Goal: Information Seeking & Learning: Learn about a topic

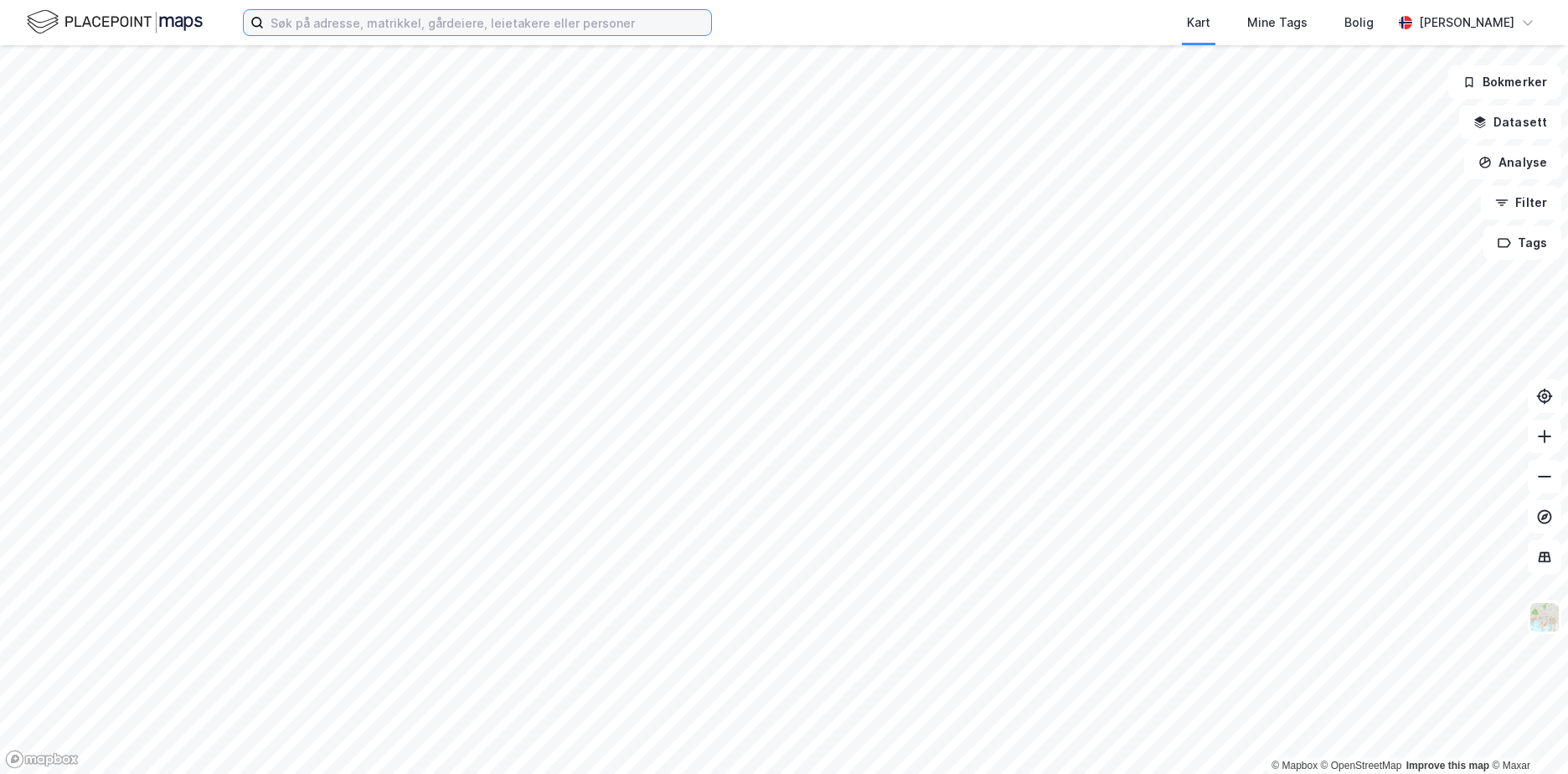
click at [364, 24] on input at bounding box center [487, 23] width 448 height 25
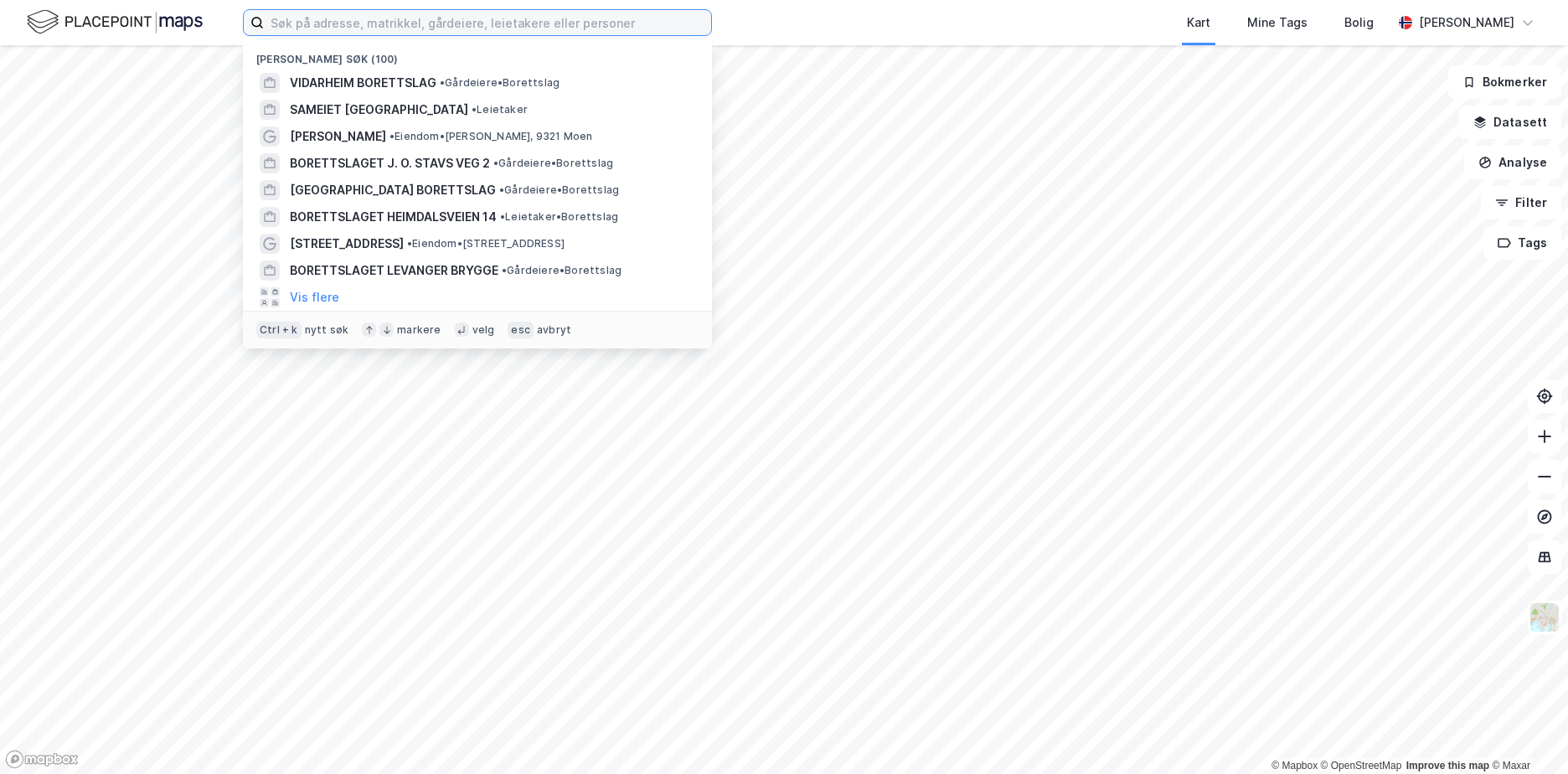
paste input "00975565998"
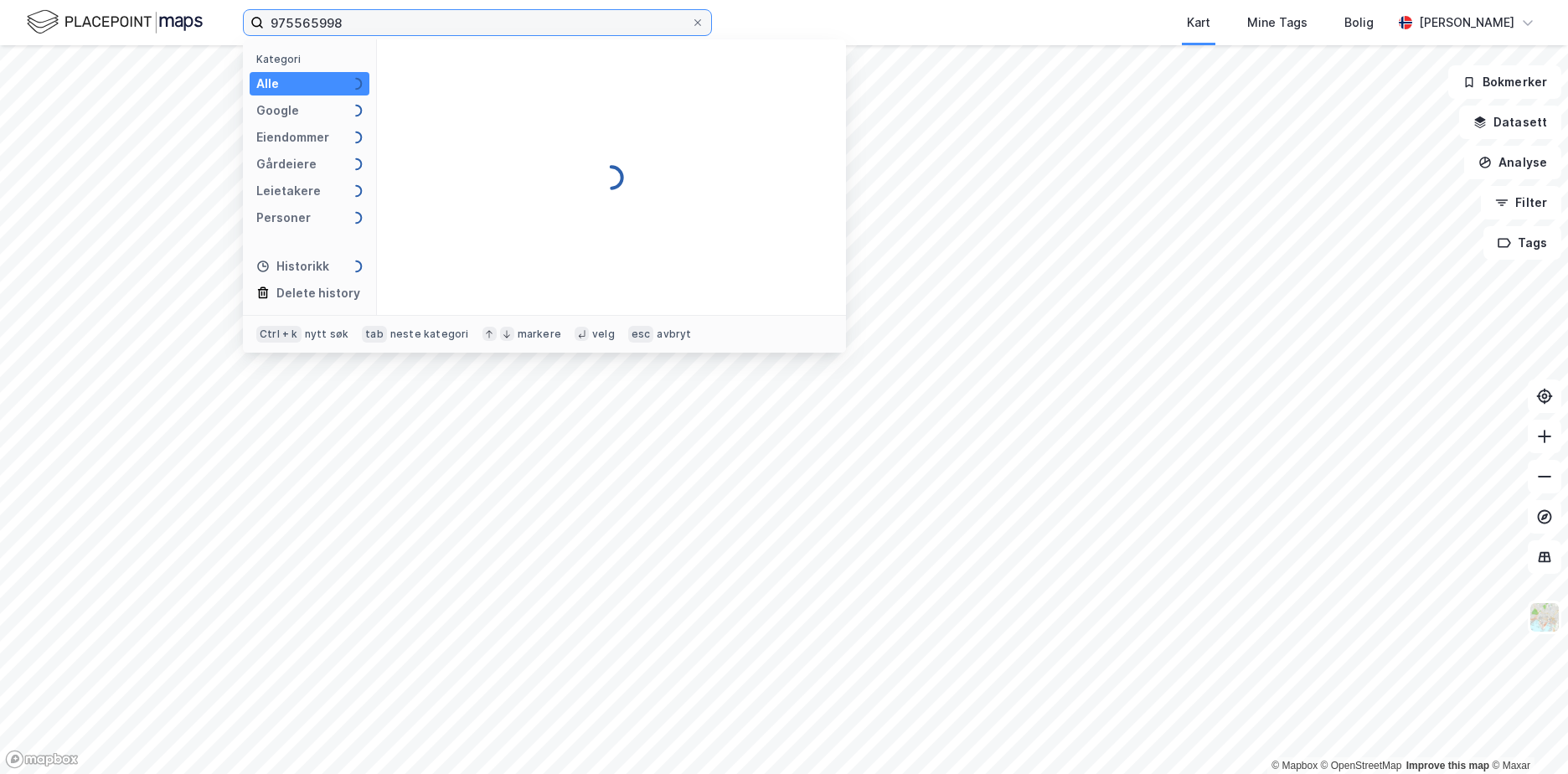
type input "975565998"
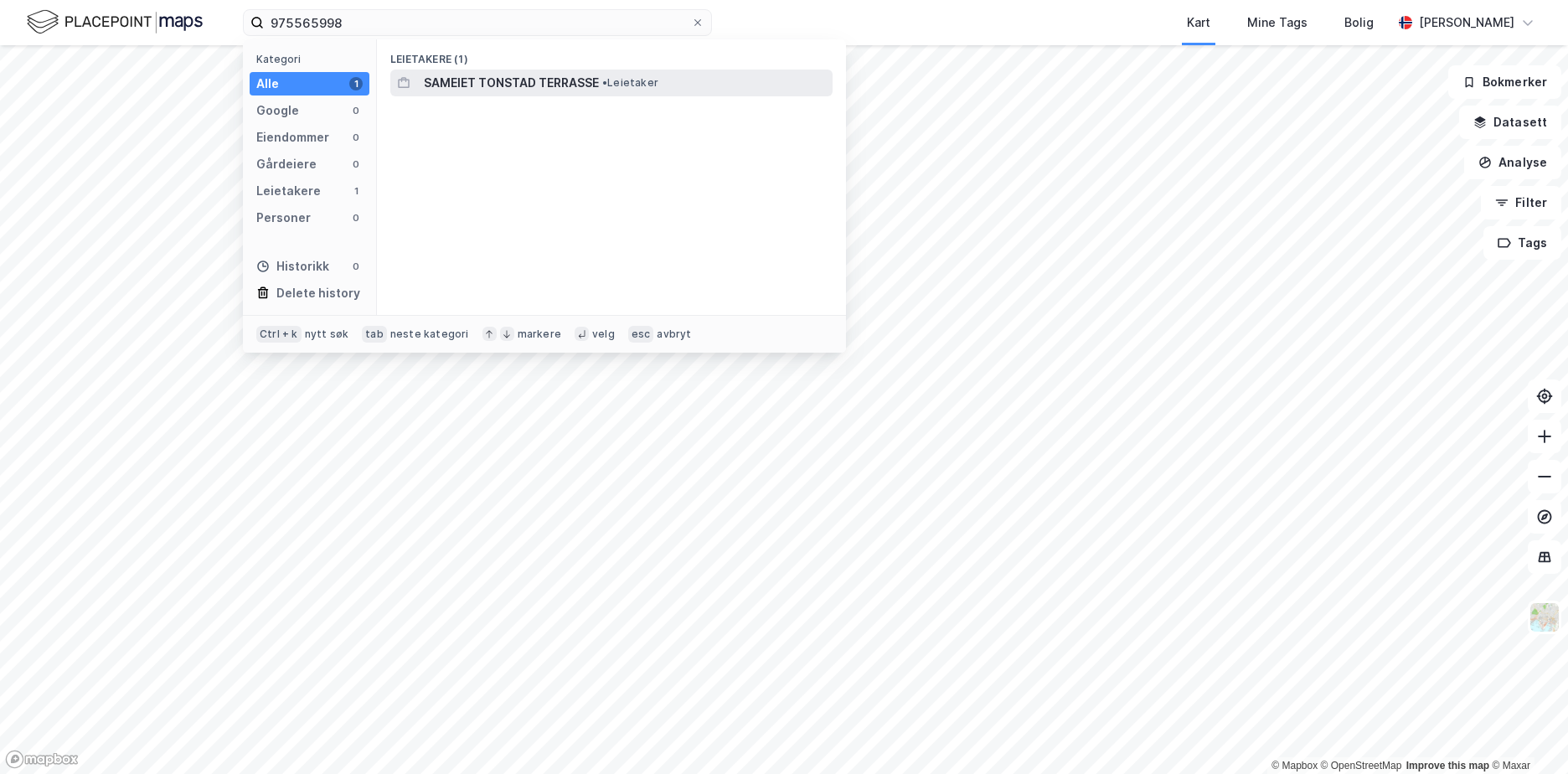
click at [522, 83] on span "SAMEIET TONSTAD TERRASSE" at bounding box center [511, 83] width 175 height 20
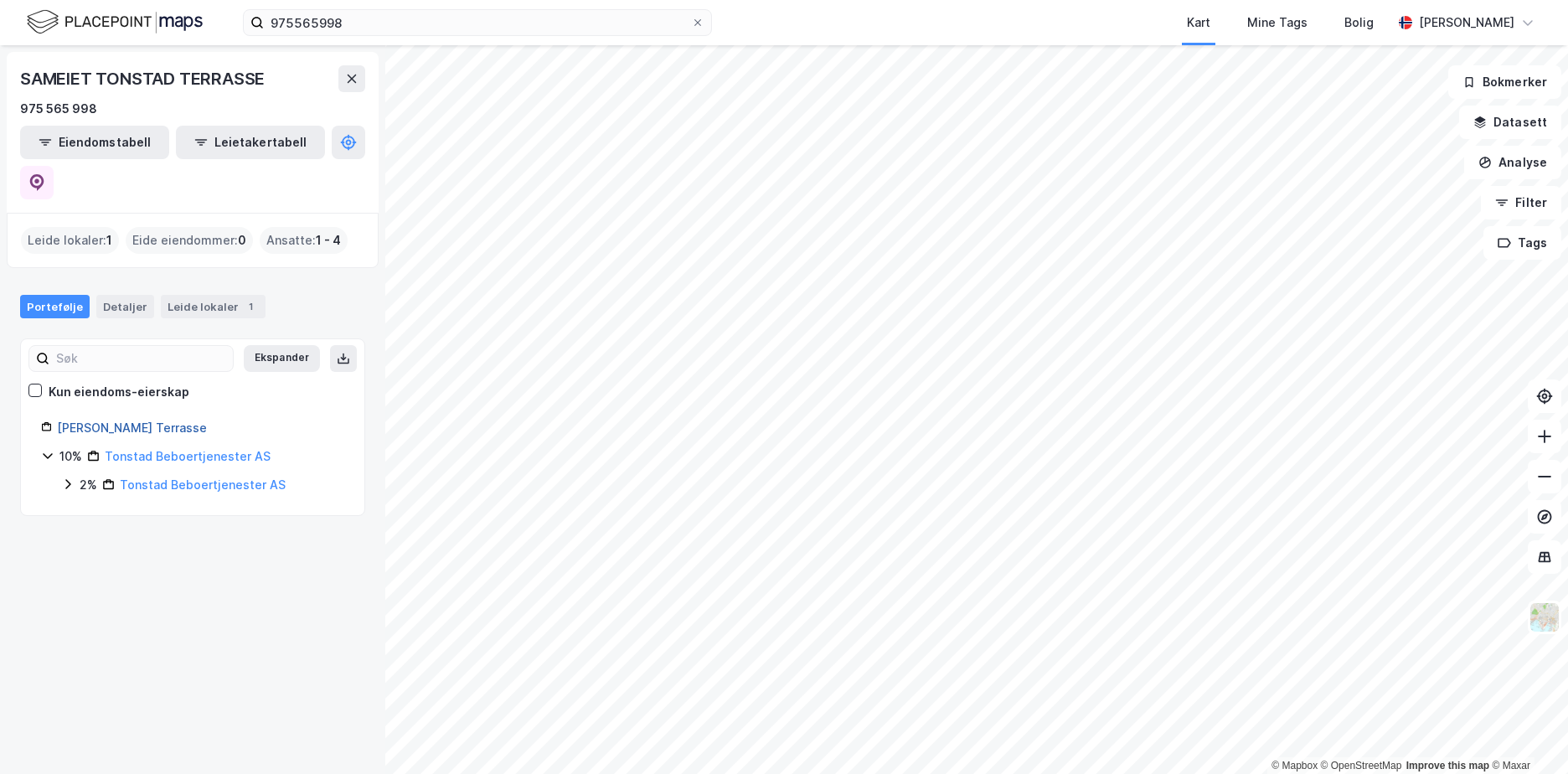
click at [133, 421] on link "[PERSON_NAME] Terrasse" at bounding box center [132, 428] width 150 height 14
click at [115, 295] on div "Detaljer" at bounding box center [125, 306] width 58 height 24
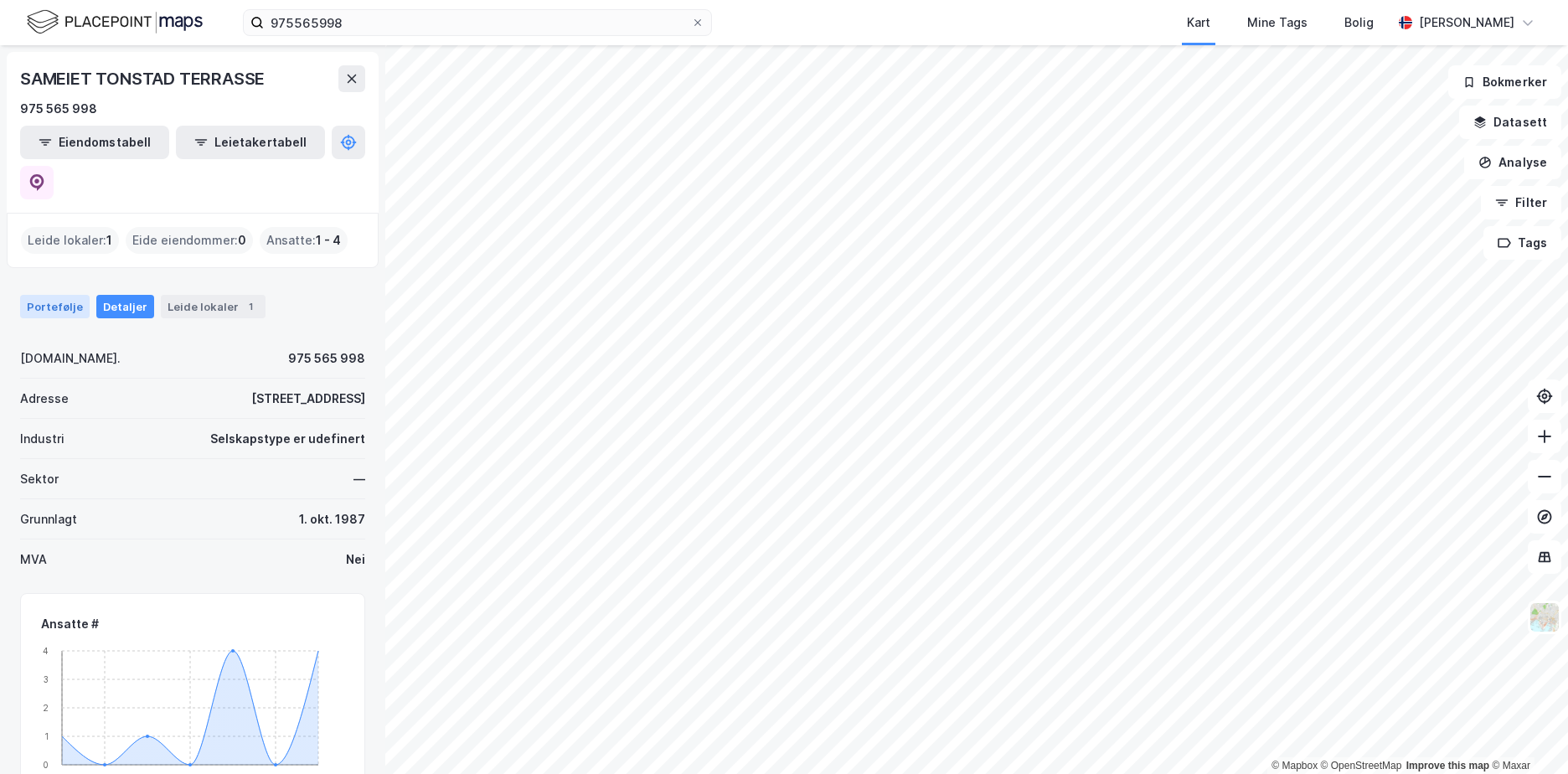
click at [67, 295] on div "Portefølje" at bounding box center [55, 306] width 70 height 24
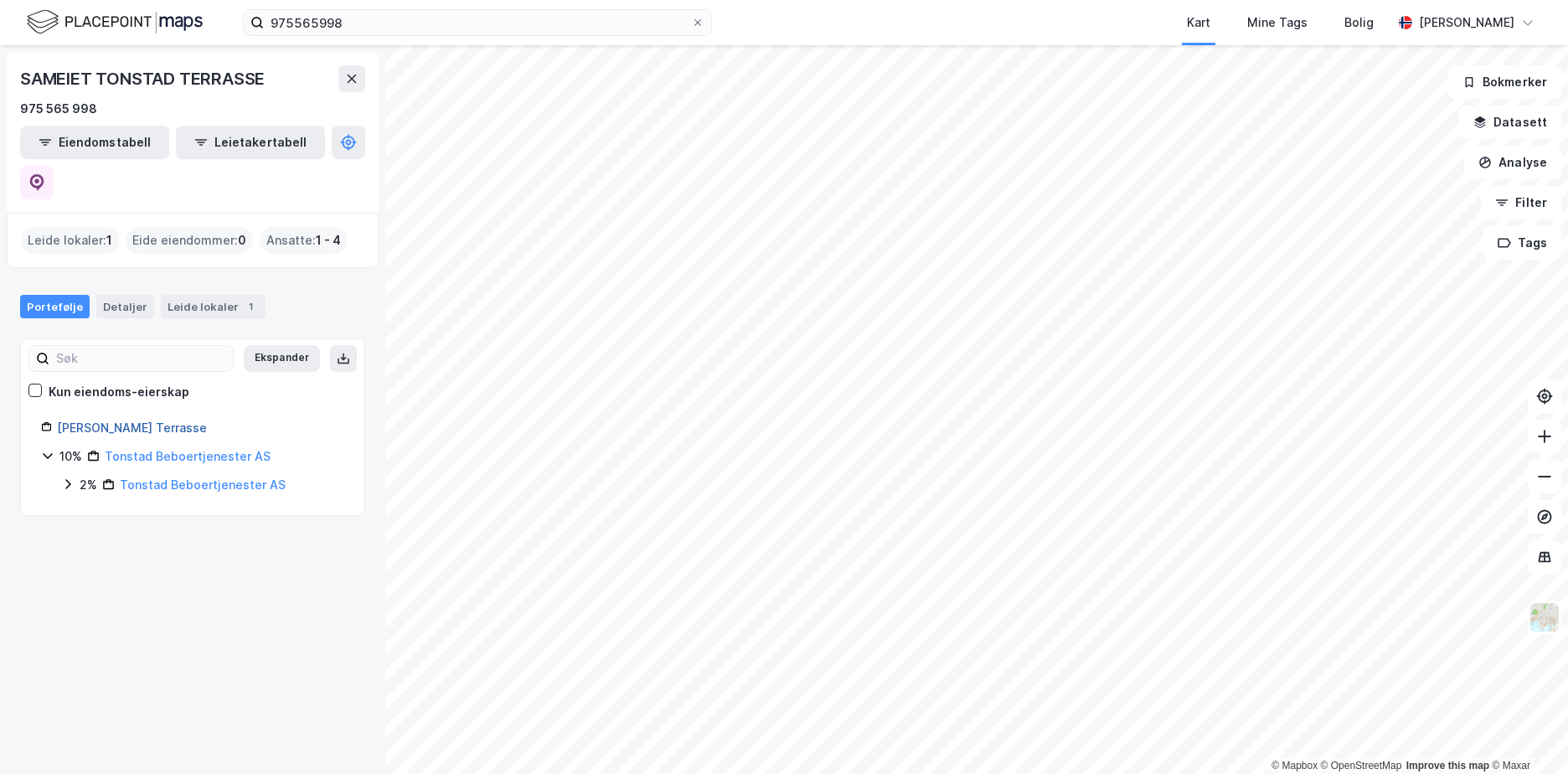
click at [132, 421] on link "[PERSON_NAME] Terrasse" at bounding box center [132, 428] width 150 height 14
click at [133, 421] on link "[PERSON_NAME] Terrasse" at bounding box center [132, 428] width 150 height 14
click at [140, 421] on link "[PERSON_NAME] Terrasse" at bounding box center [132, 428] width 150 height 14
click at [69, 421] on link "[PERSON_NAME] Terrasse" at bounding box center [132, 428] width 150 height 14
click at [144, 421] on link "[PERSON_NAME] Terrasse" at bounding box center [132, 428] width 150 height 14
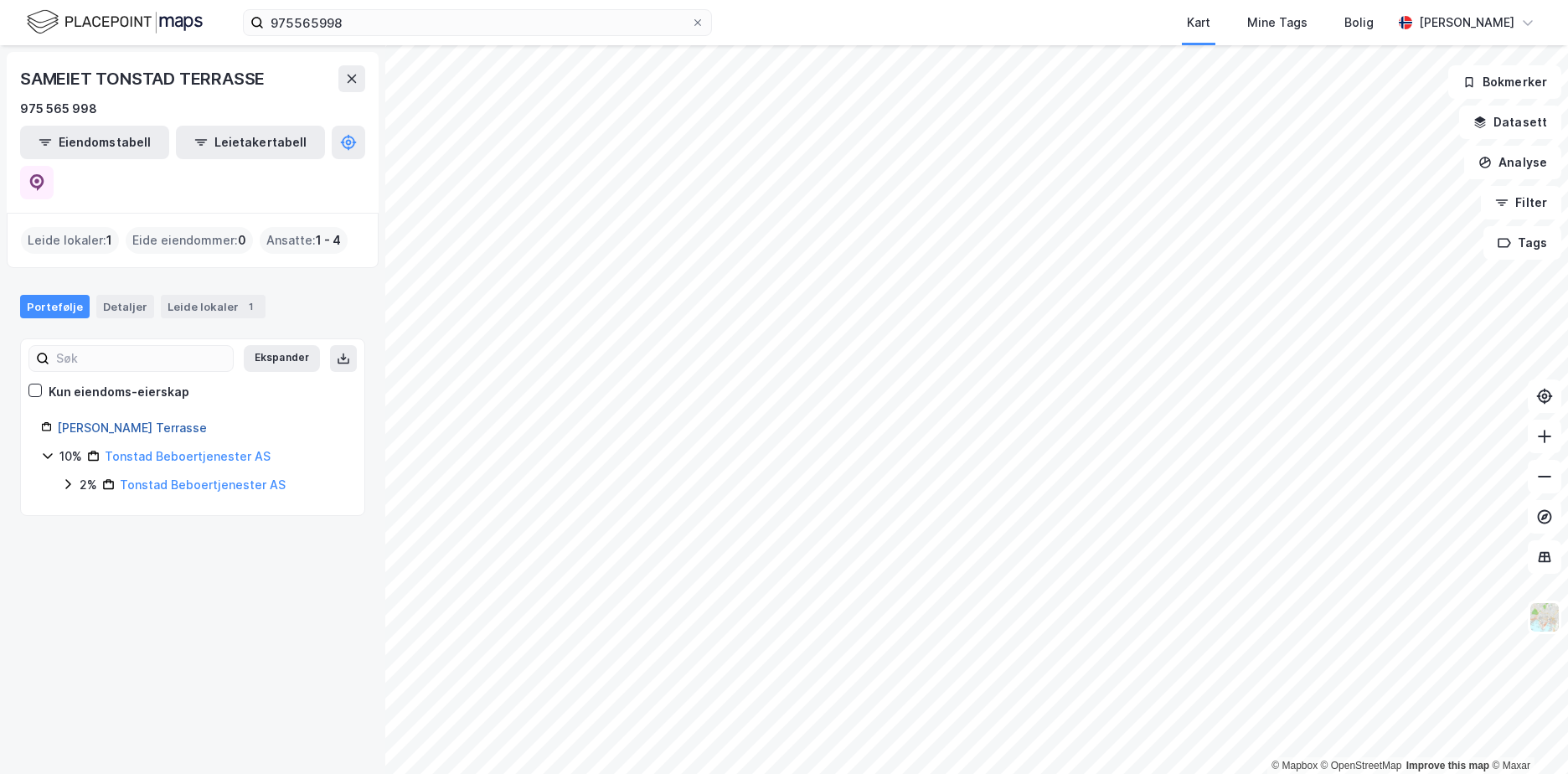
click at [145, 421] on link "[PERSON_NAME] Terrasse" at bounding box center [132, 428] width 150 height 14
click at [44, 421] on icon at bounding box center [46, 427] width 10 height 10
click at [84, 382] on div "Kun eiendoms-eierskap" at bounding box center [119, 392] width 140 height 20
click at [100, 421] on link "[PERSON_NAME] Terrasse" at bounding box center [132, 428] width 150 height 14
click at [45, 421] on icon at bounding box center [46, 427] width 10 height 10
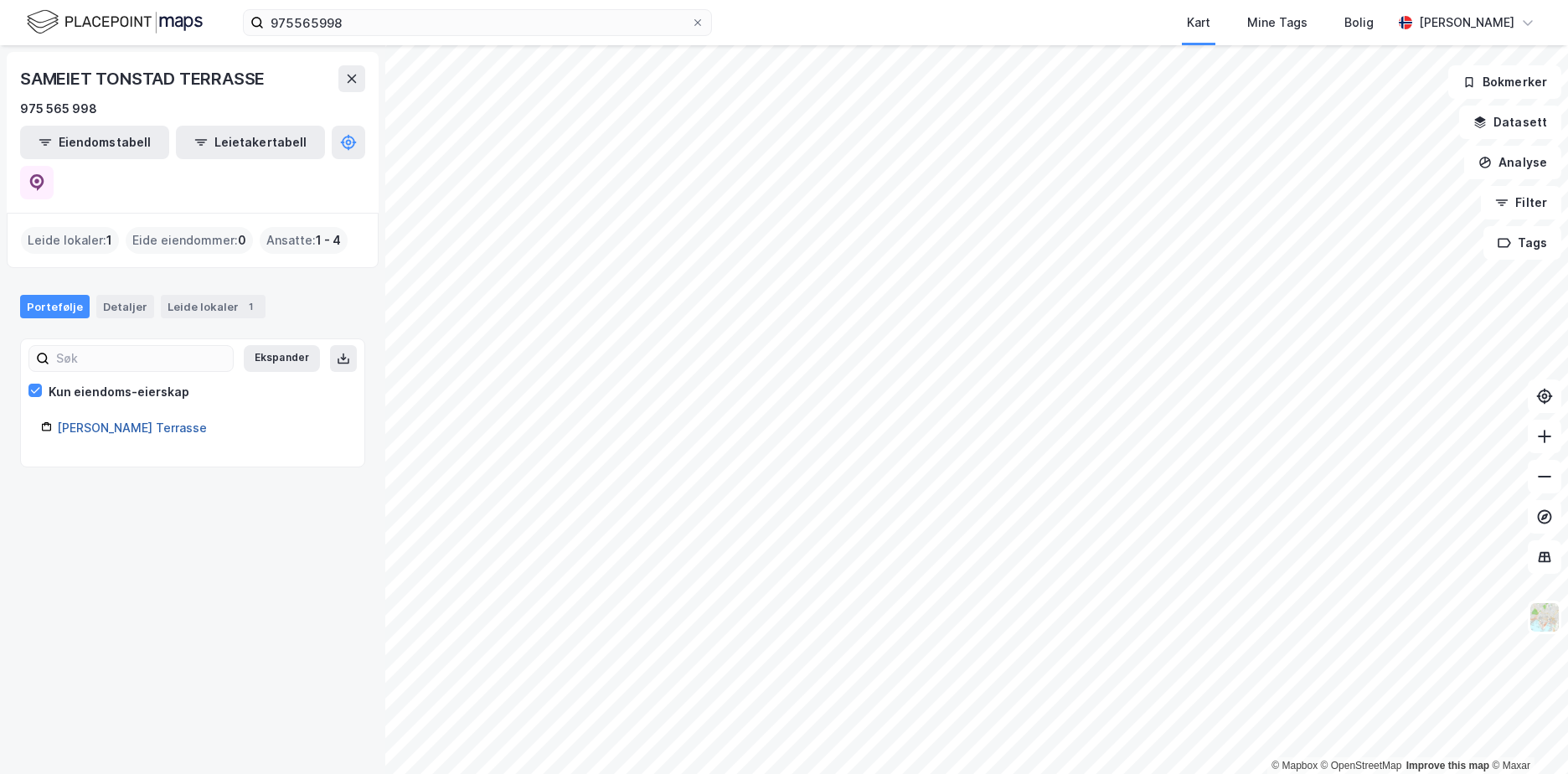
click at [116, 421] on link "[PERSON_NAME] Terrasse" at bounding box center [132, 428] width 150 height 14
click at [106, 421] on link "[PERSON_NAME] Terrasse" at bounding box center [132, 428] width 150 height 14
click at [94, 139] on button "Eiendomstabell" at bounding box center [94, 142] width 149 height 33
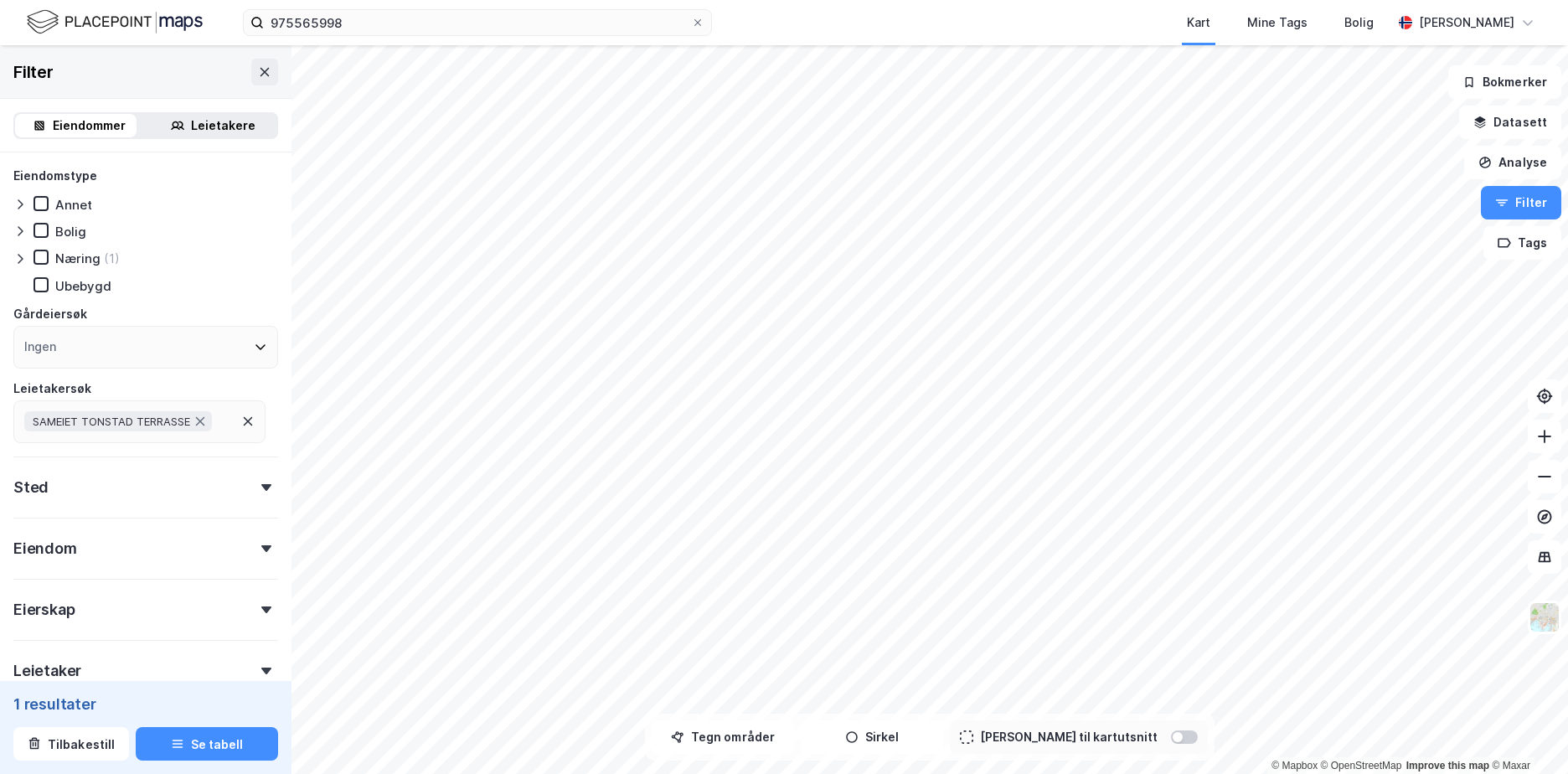
click at [131, 486] on div "Sted" at bounding box center [145, 480] width 264 height 48
click at [262, 486] on icon at bounding box center [267, 488] width 10 height 7
click at [51, 542] on div "Eiendom" at bounding box center [45, 548] width 64 height 20
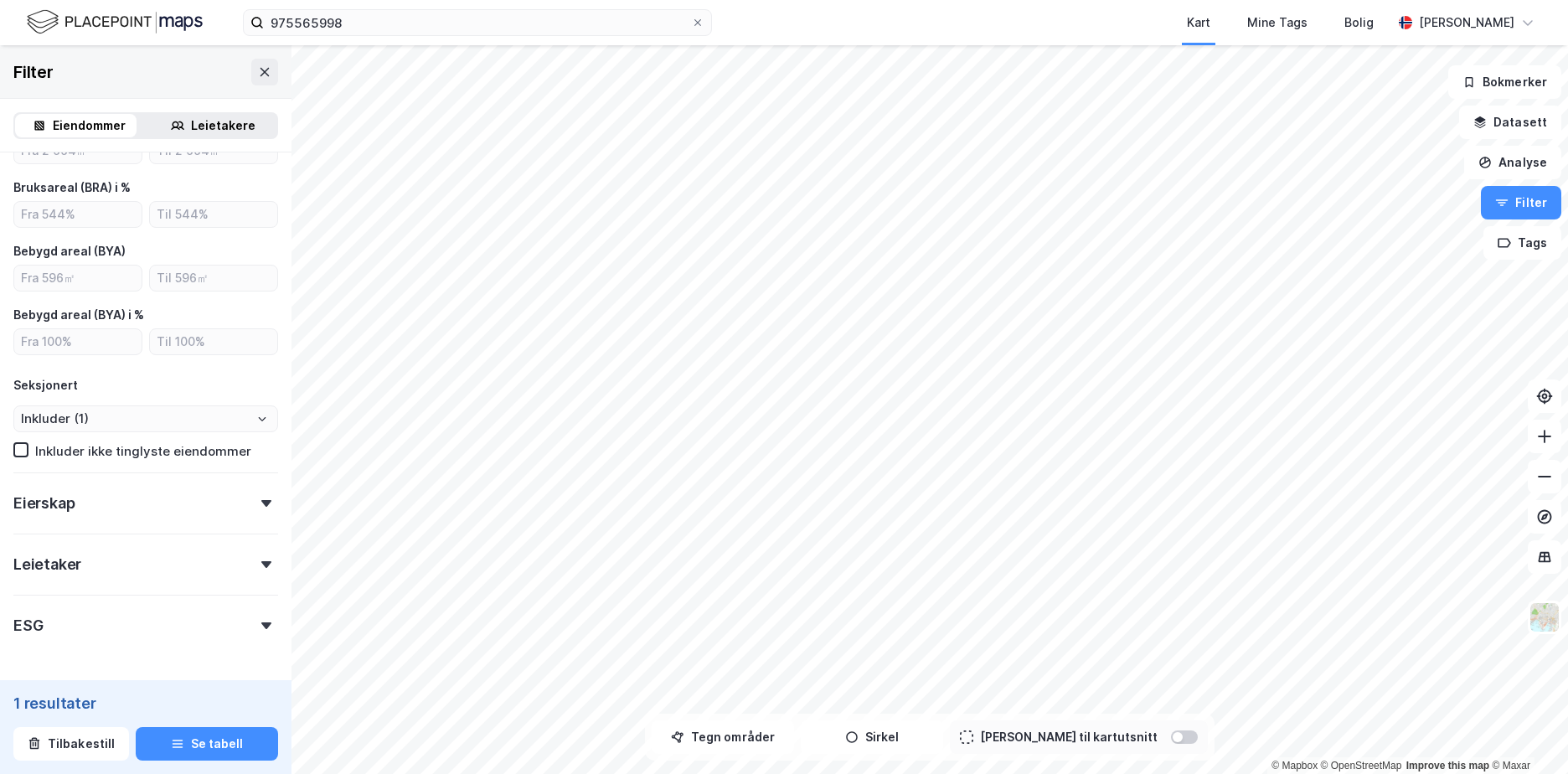
scroll to position [588, 0]
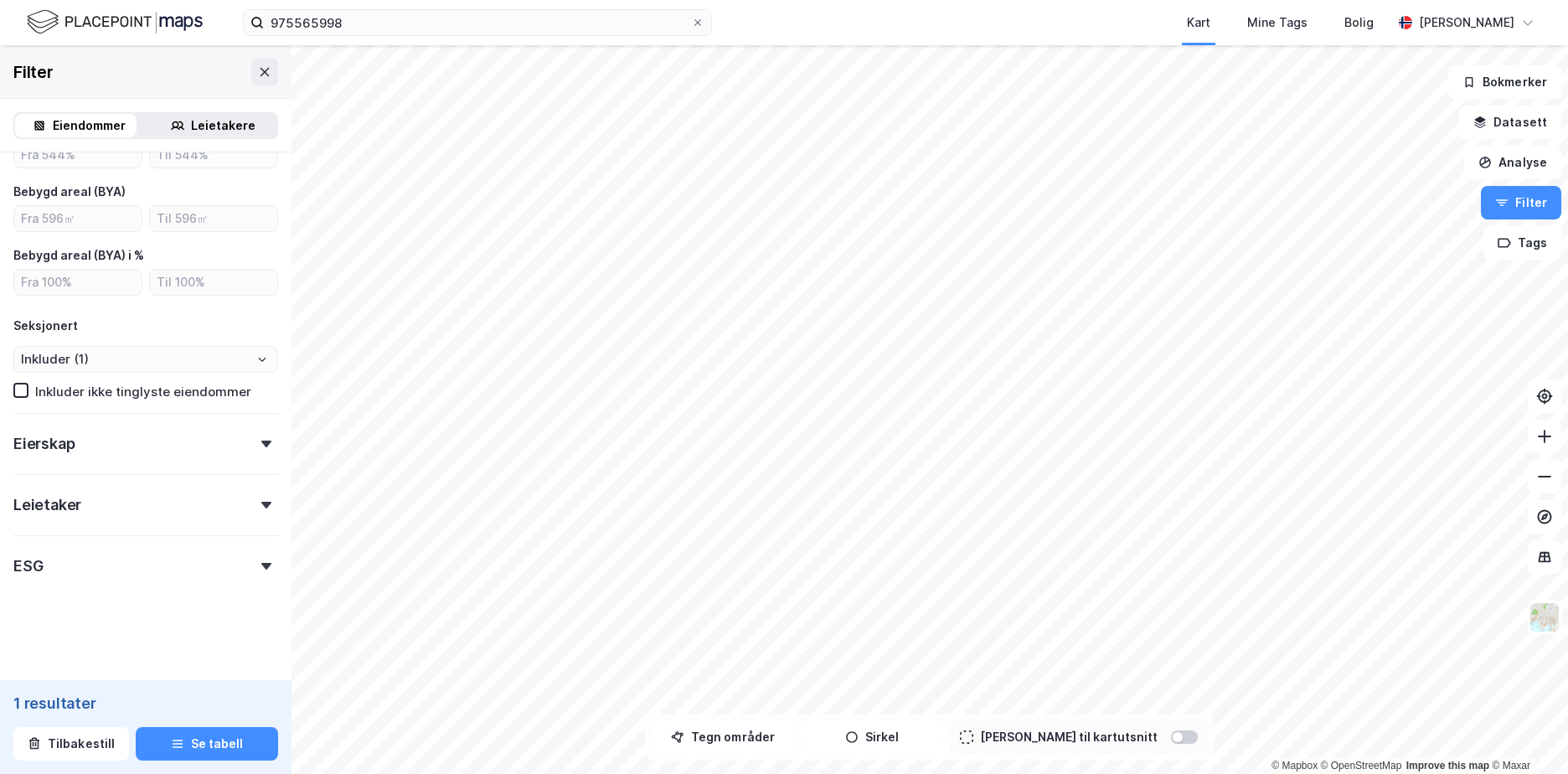
click at [47, 500] on div "Leietaker" at bounding box center [47, 504] width 68 height 20
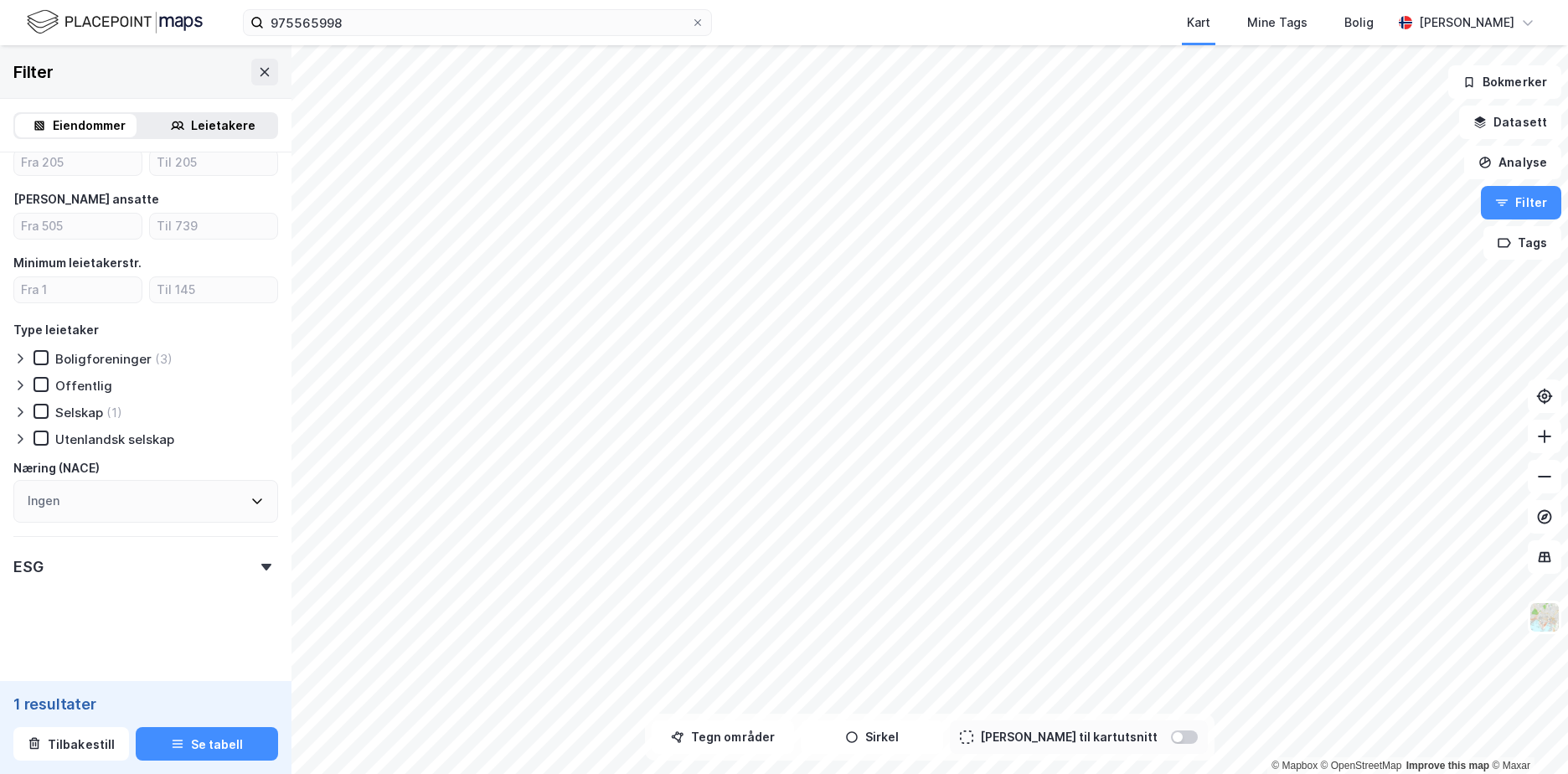
scroll to position [0, 0]
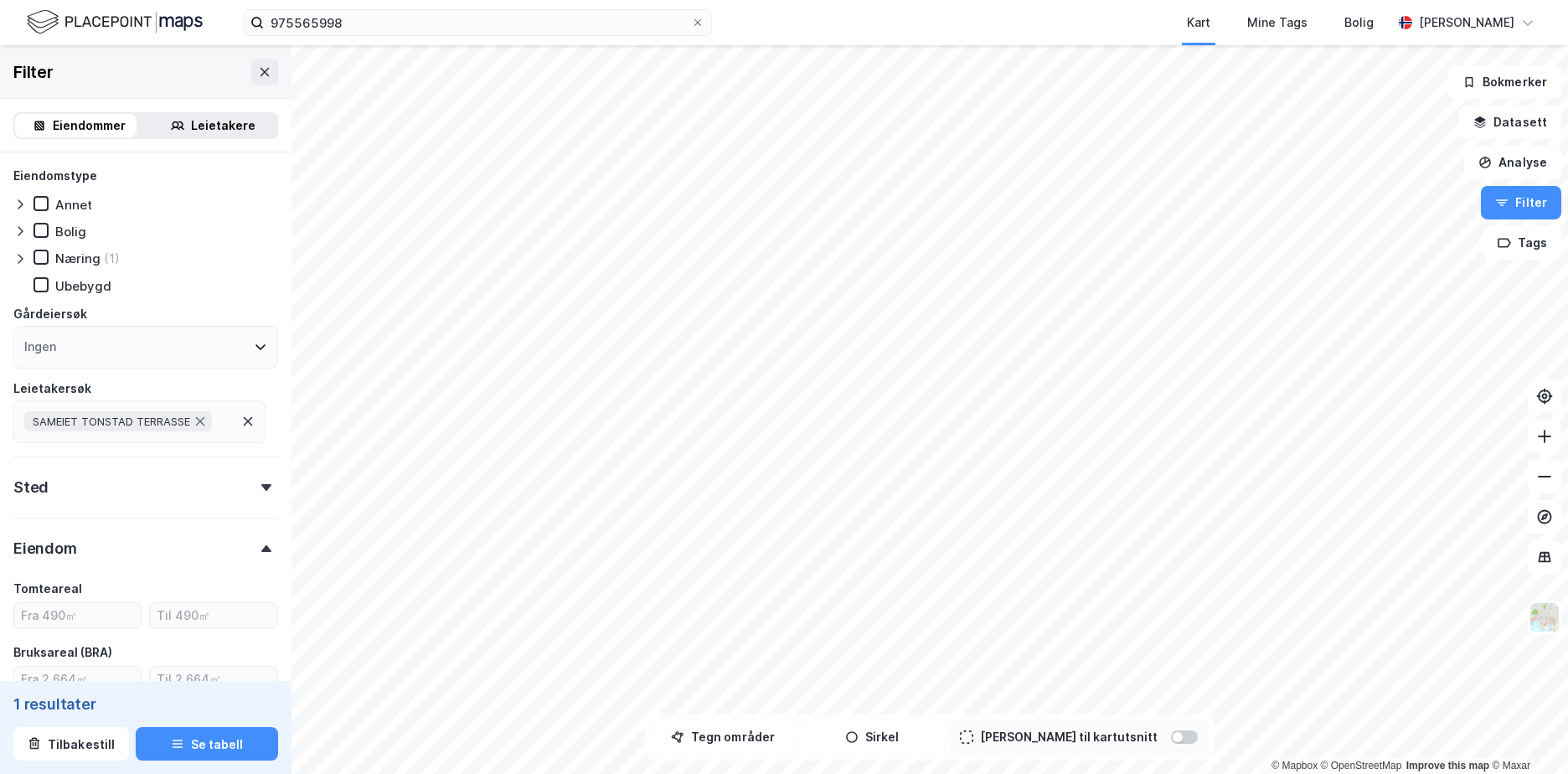
click at [229, 126] on div "Leietakere" at bounding box center [223, 125] width 65 height 20
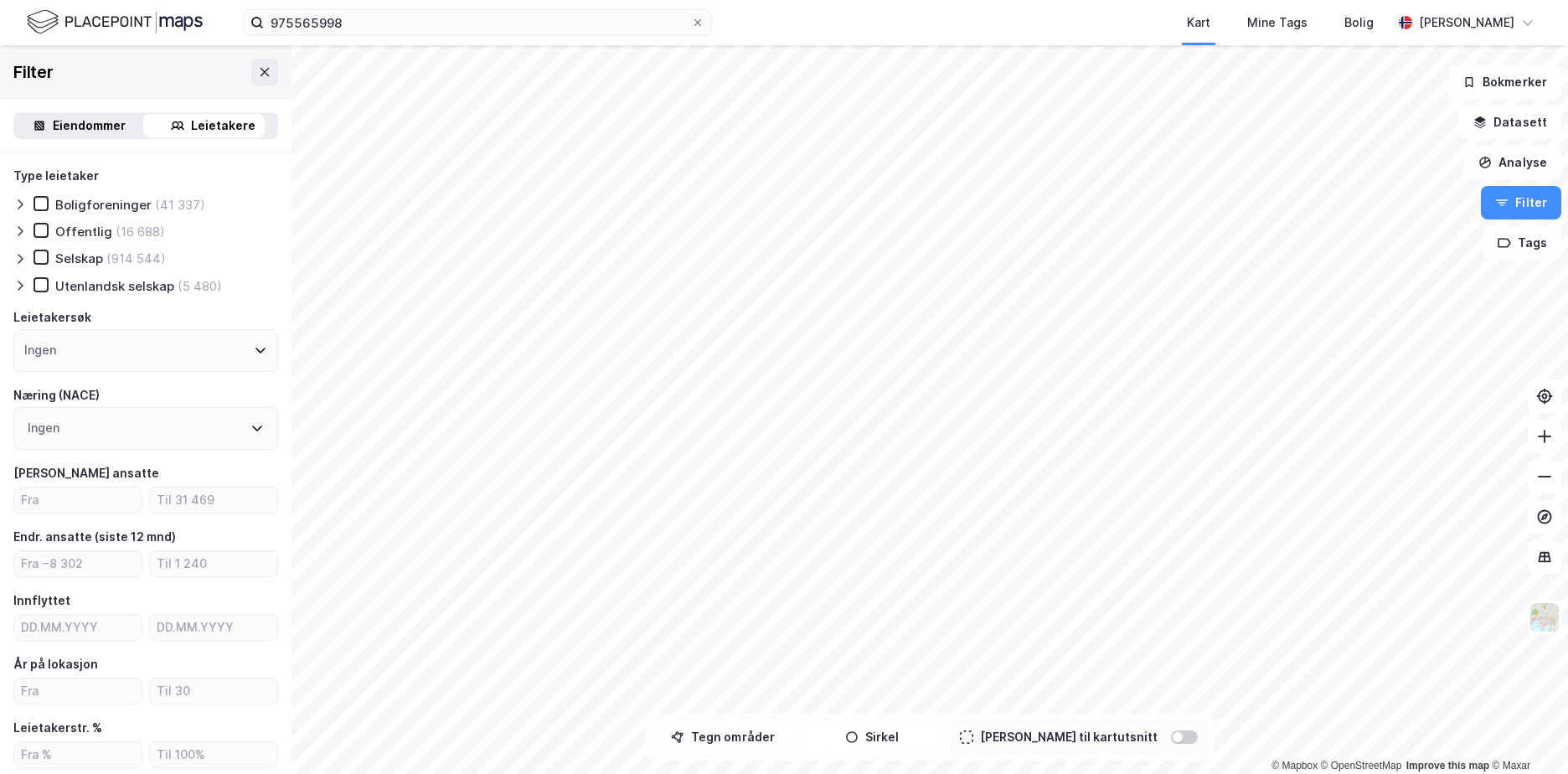
click at [31, 3] on div "975565998 Kart Mine Tags Bolig [PERSON_NAME]" at bounding box center [784, 23] width 1568 height 45
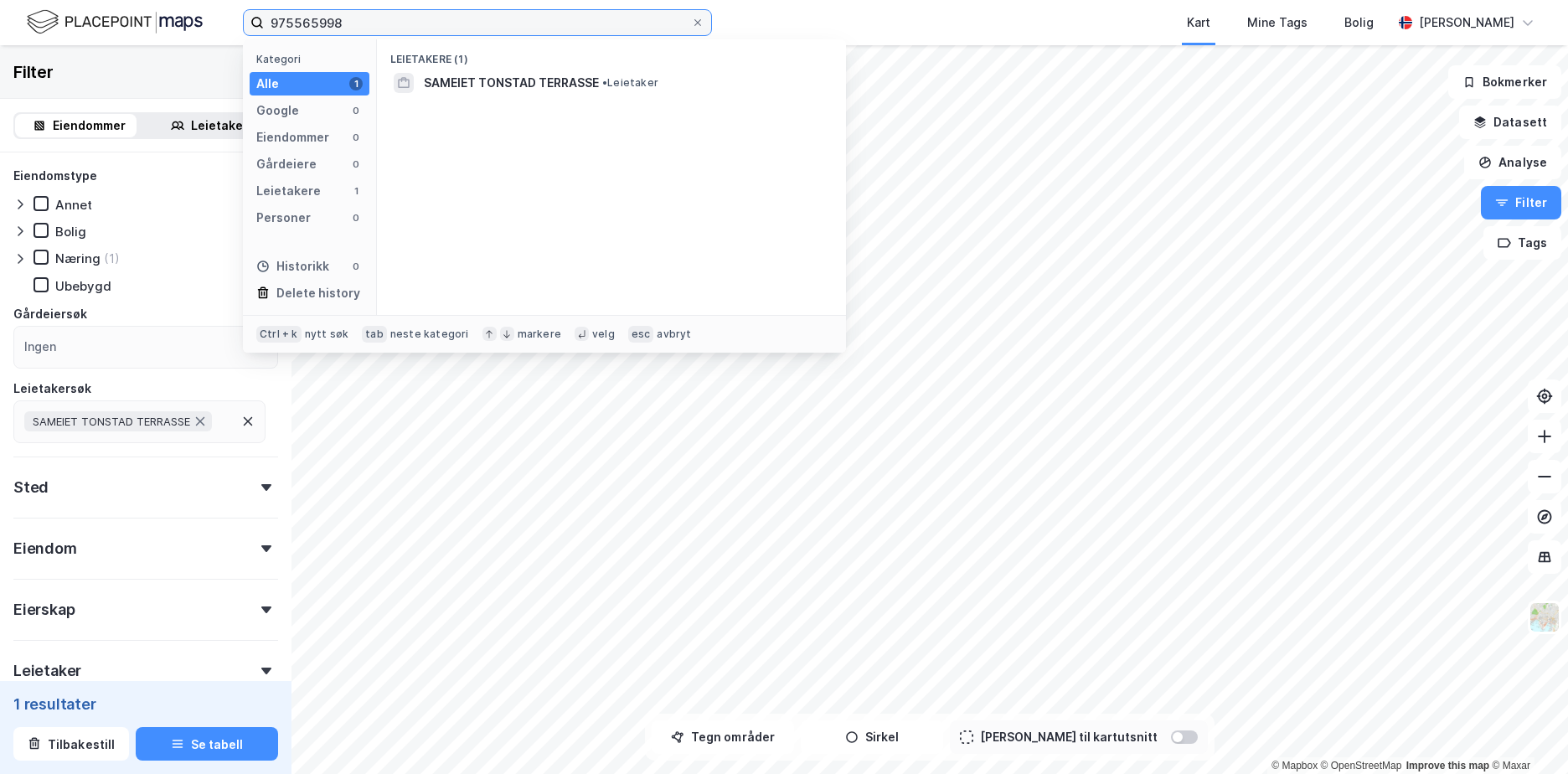
click at [401, 24] on input "975565998" at bounding box center [477, 23] width 428 height 25
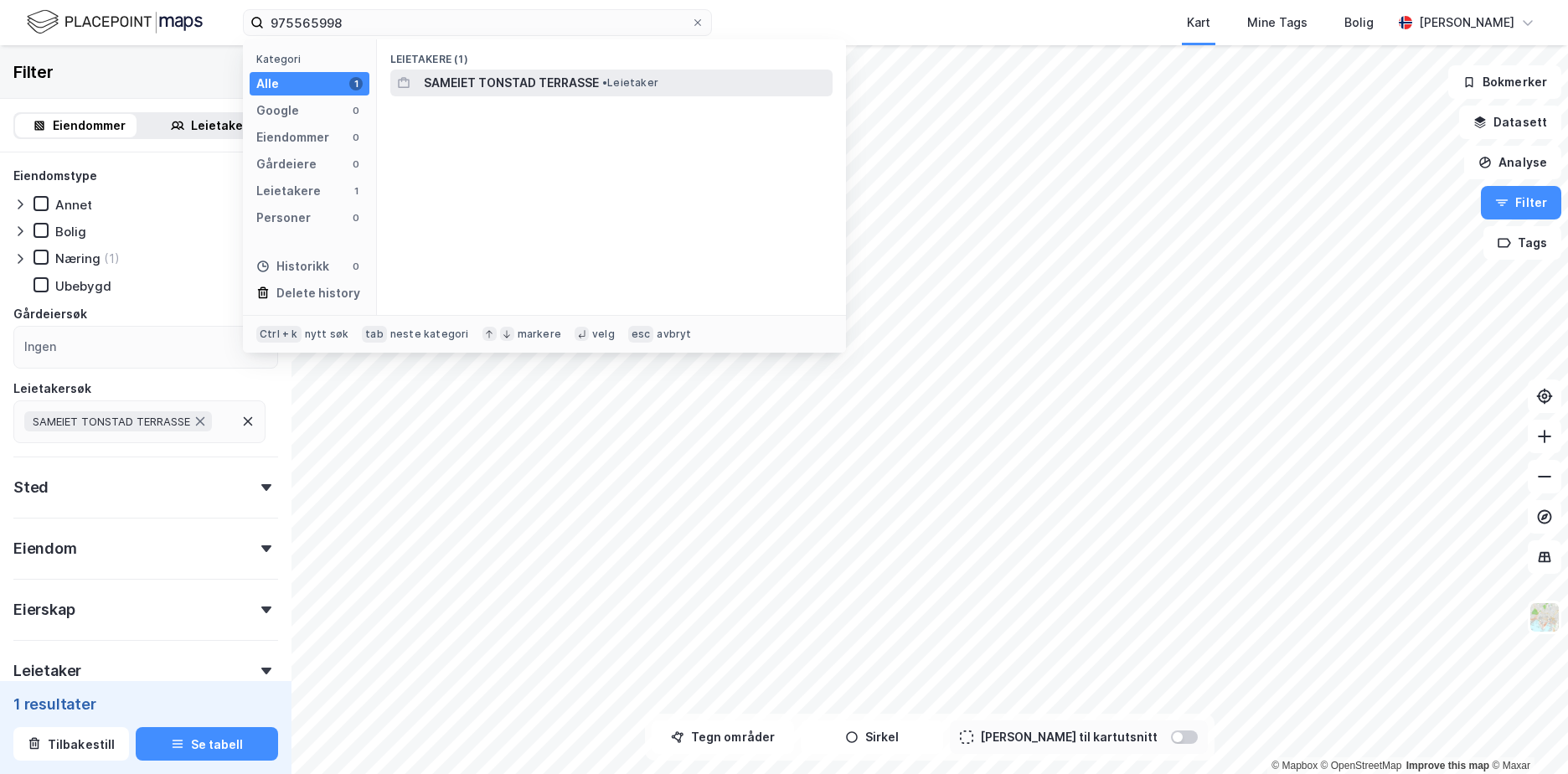
click at [440, 81] on span "SAMEIET TONSTAD TERRASSE" at bounding box center [511, 83] width 175 height 20
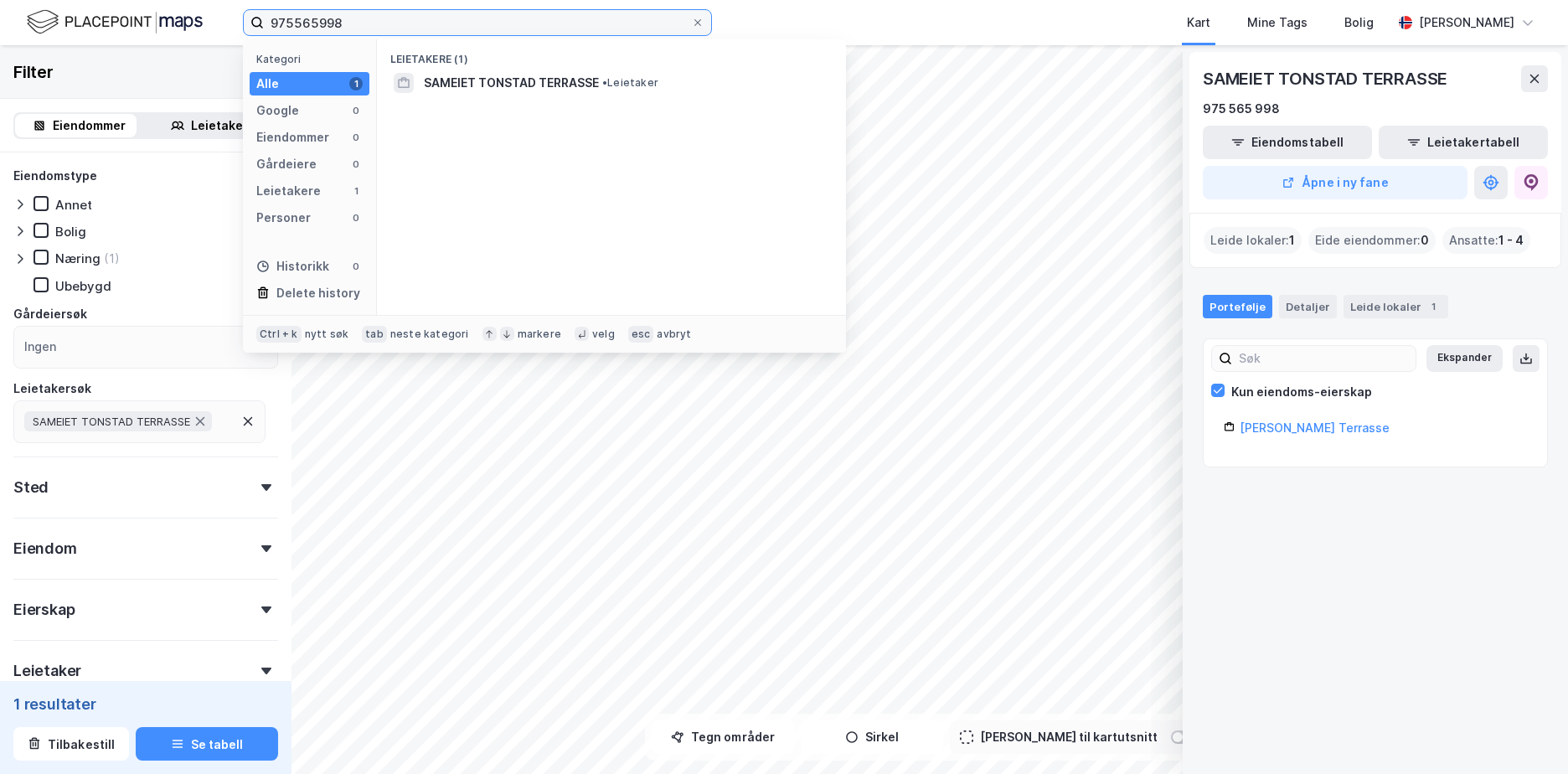
click at [374, 22] on input "975565998" at bounding box center [477, 23] width 428 height 25
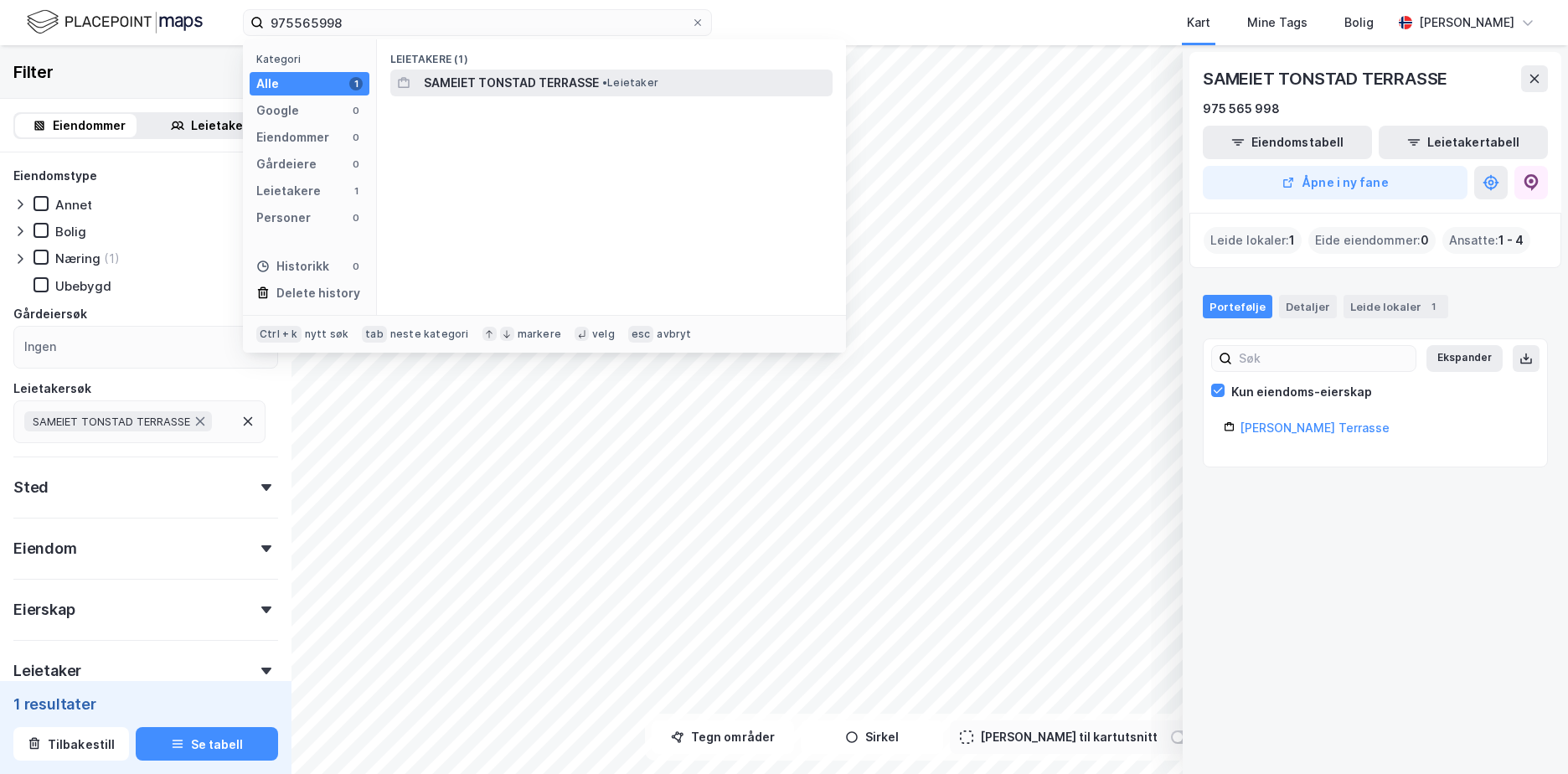
click at [500, 79] on span "SAMEIET TONSTAD TERRASSE" at bounding box center [511, 83] width 175 height 20
